Goal: Task Accomplishment & Management: Manage account settings

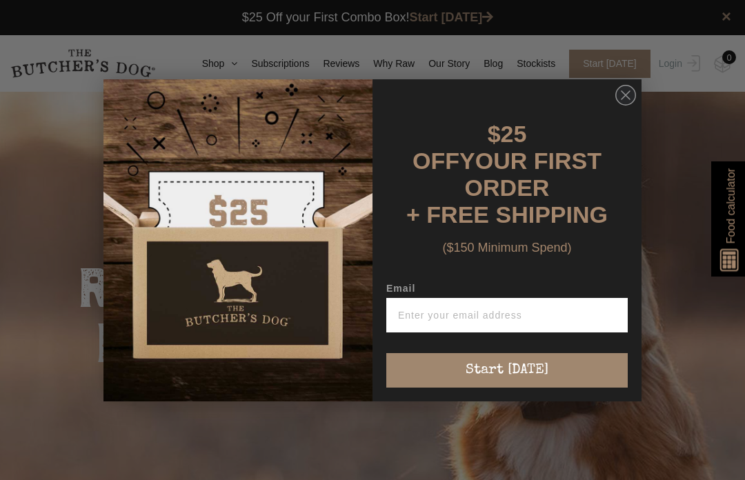
click at [618, 105] on circle "Close dialog" at bounding box center [626, 95] width 20 height 20
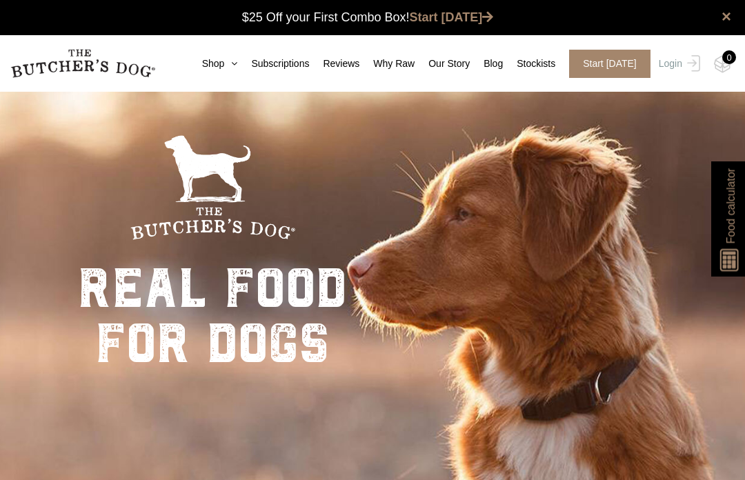
click at [0, 0] on img at bounding box center [0, 0] width 0 height 0
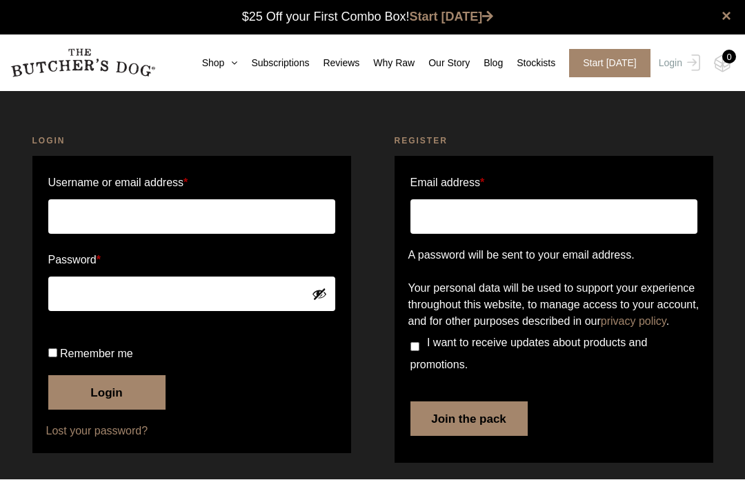
type input "andrew_hite@bigpond.com"
click at [106, 410] on button "Login" at bounding box center [106, 393] width 117 height 34
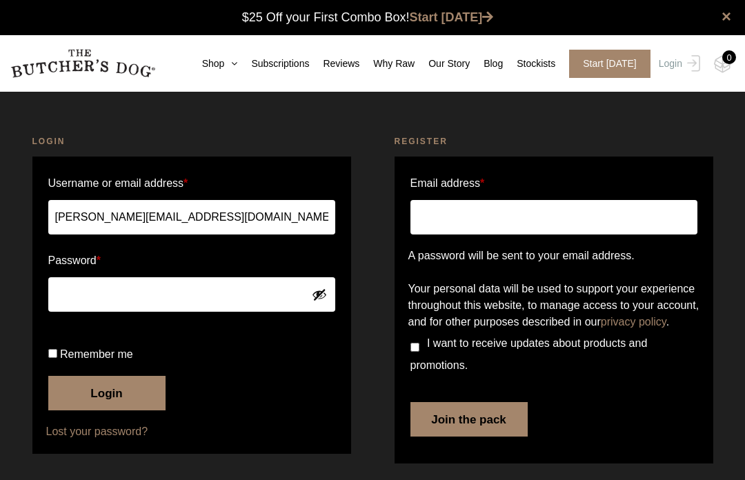
click at [53, 358] on input "Remember me" at bounding box center [52, 353] width 9 height 9
checkbox input "true"
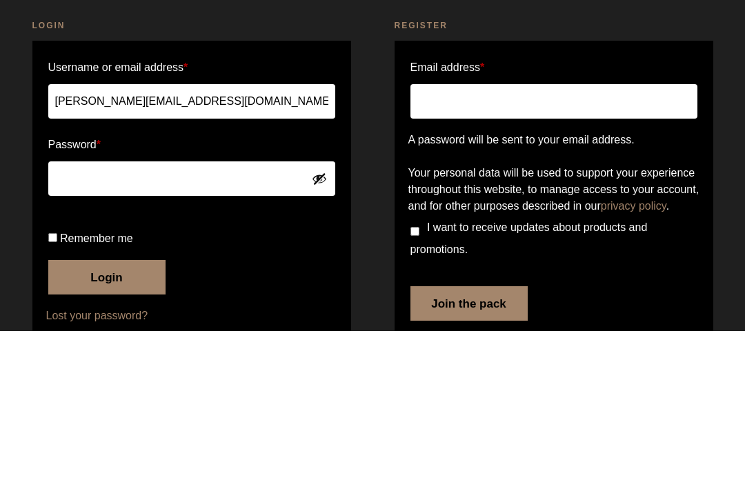
scroll to position [87, 0]
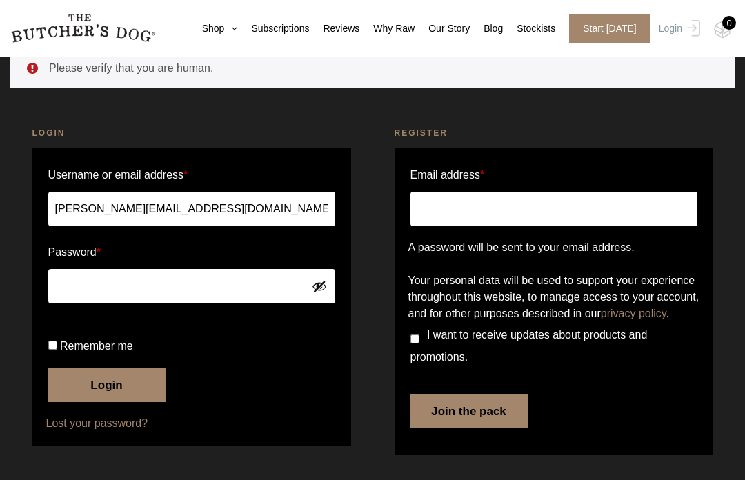
click at [315, 279] on button "Show password" at bounding box center [319, 286] width 15 height 15
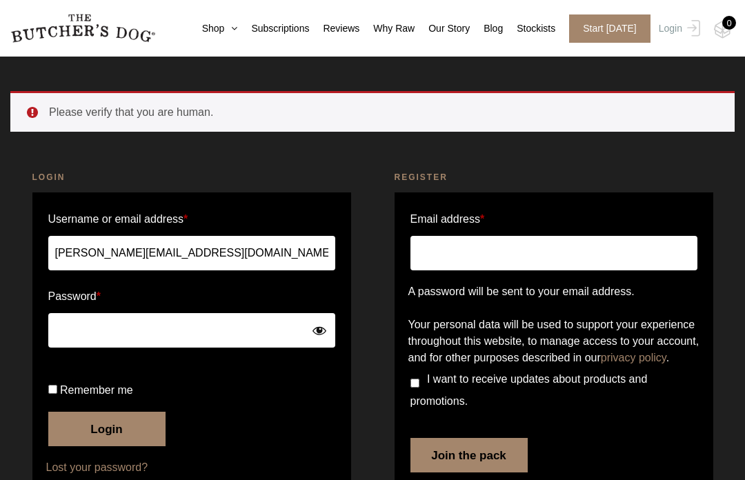
scroll to position [37, 0]
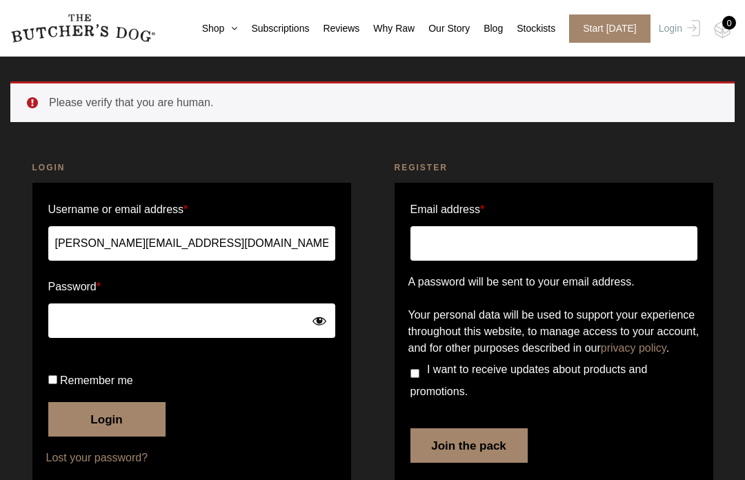
click at [228, 237] on input "[PERSON_NAME][EMAIL_ADDRESS][DOMAIN_NAME]" at bounding box center [191, 243] width 287 height 34
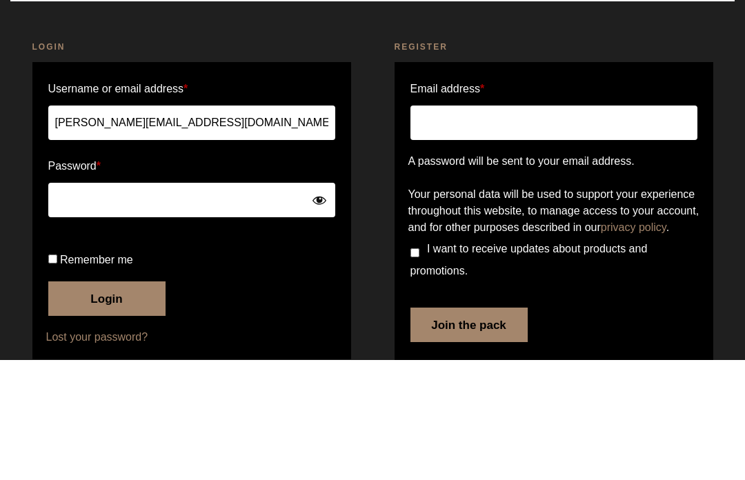
scroll to position [87, 0]
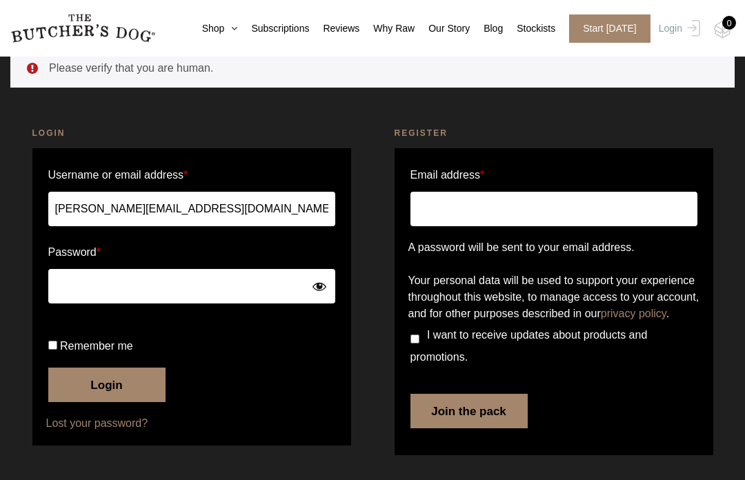
click at [326, 279] on button "Hide password" at bounding box center [319, 286] width 15 height 15
click at [93, 402] on button "Login" at bounding box center [106, 385] width 117 height 34
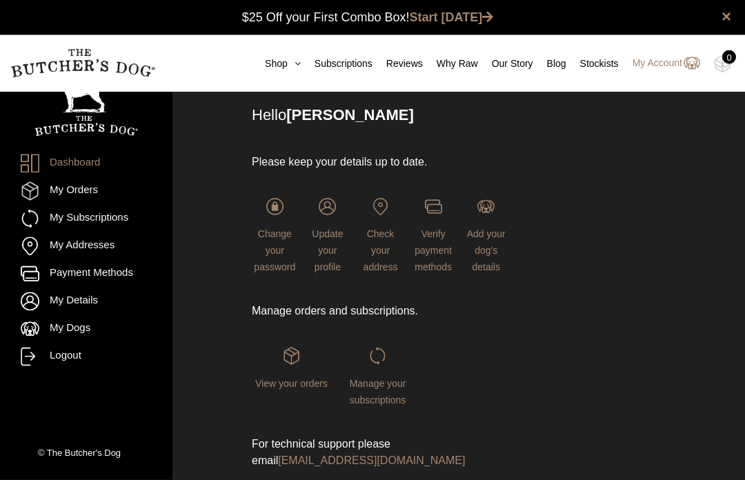
scroll to position [61, 0]
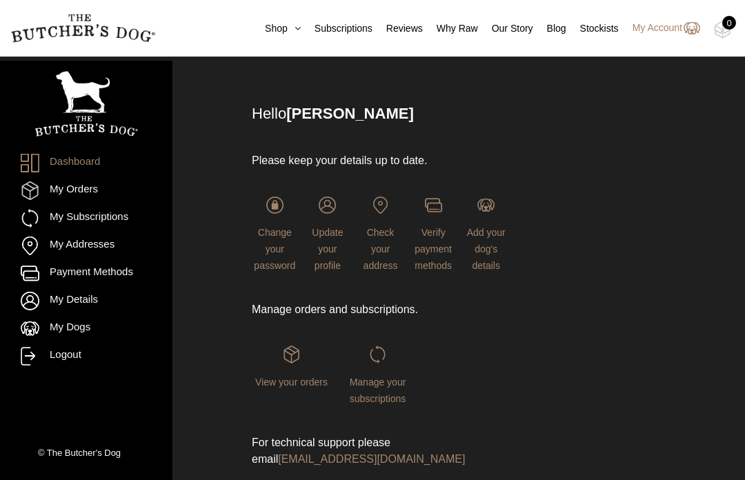
click at [0, 0] on img at bounding box center [0, 0] width 0 height 0
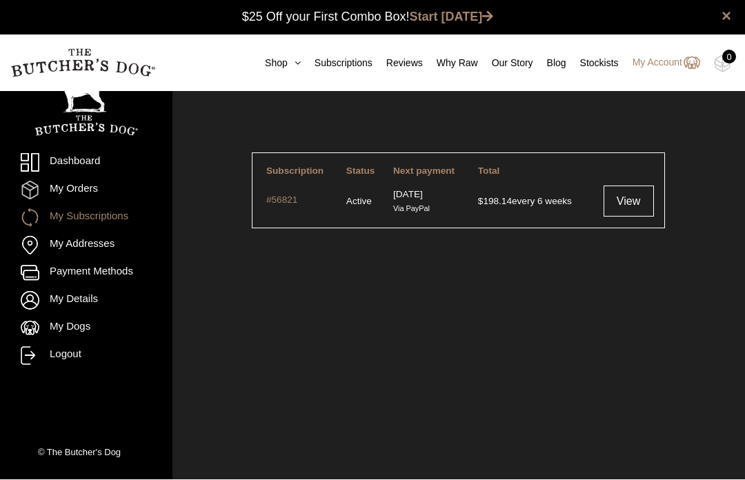
click at [639, 199] on link "View" at bounding box center [629, 201] width 50 height 31
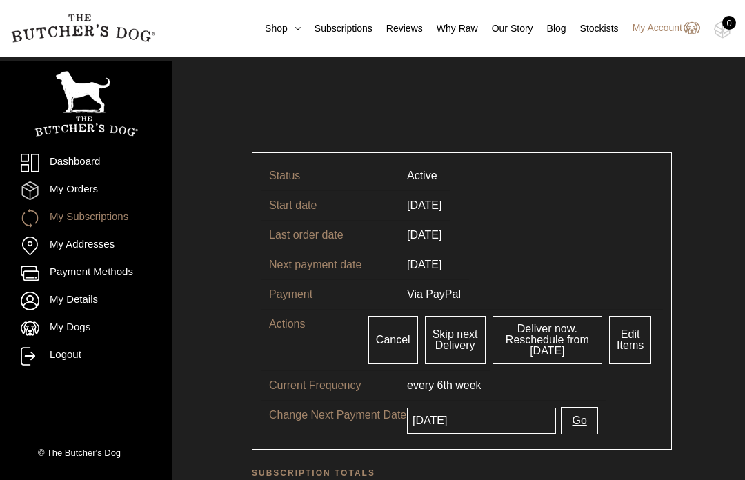
scroll to position [43, 0]
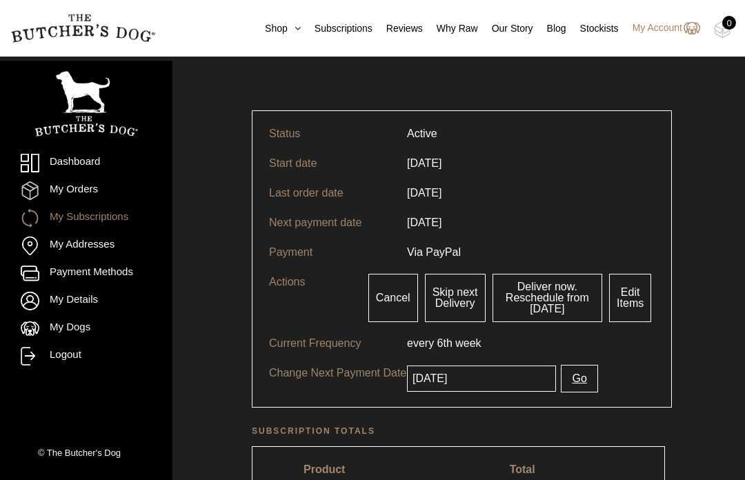
click at [499, 380] on input "2025-10-15" at bounding box center [481, 379] width 149 height 26
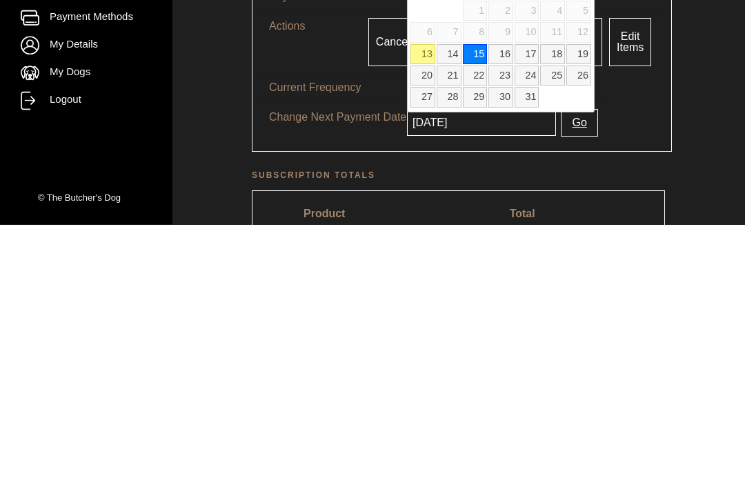
click at [470, 343] on link "29" at bounding box center [475, 353] width 25 height 20
type input "2025-10-29"
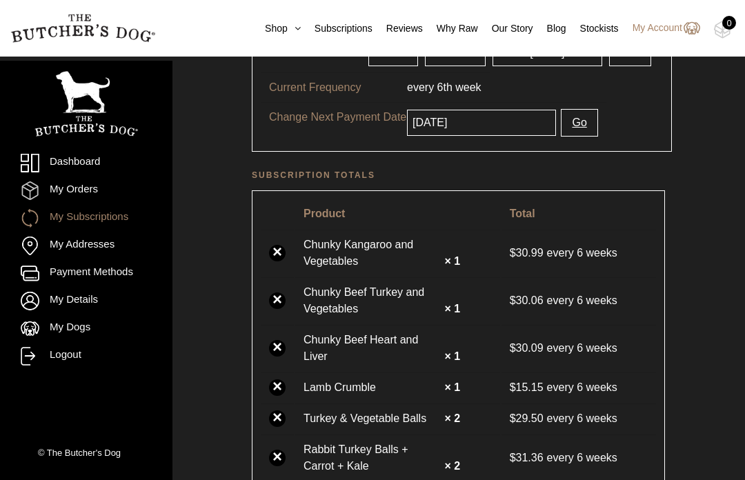
click at [577, 128] on button "Go" at bounding box center [579, 123] width 37 height 28
